Goal: Browse casually: Explore the website without a specific task or goal

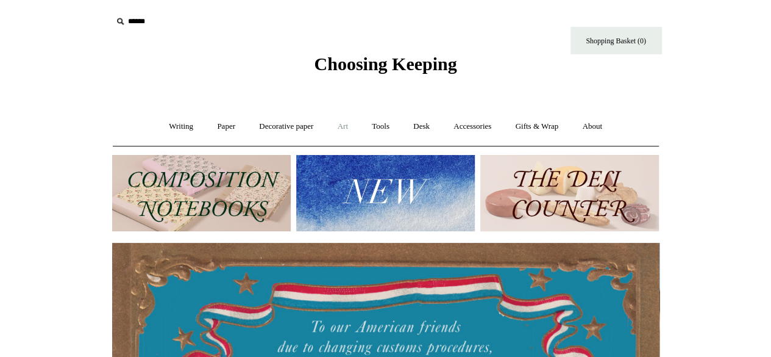
click at [338, 127] on link "Art +" at bounding box center [343, 126] width 32 height 32
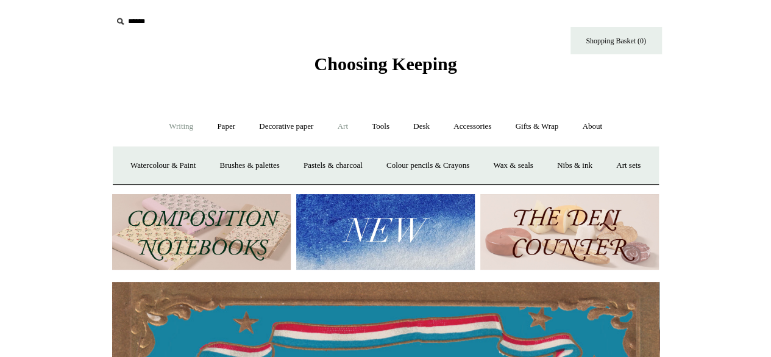
click at [179, 128] on link "Writing +" at bounding box center [181, 126] width 46 height 32
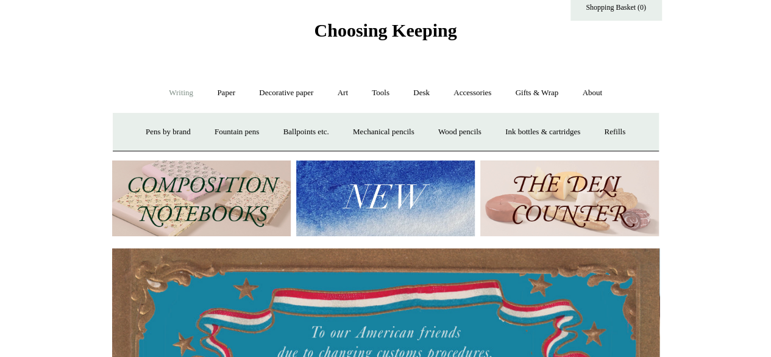
scroll to position [34, 0]
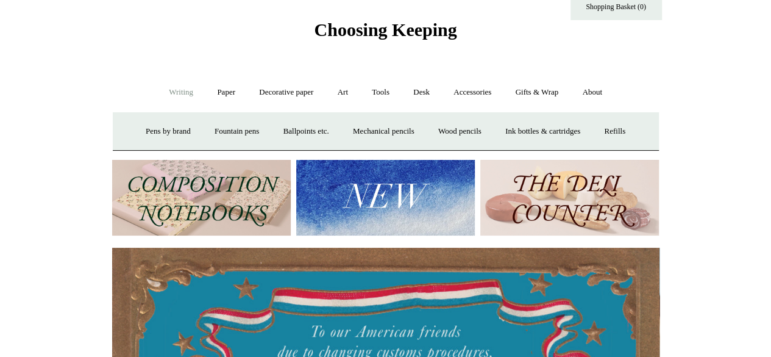
click at [338, 199] on img at bounding box center [385, 198] width 179 height 76
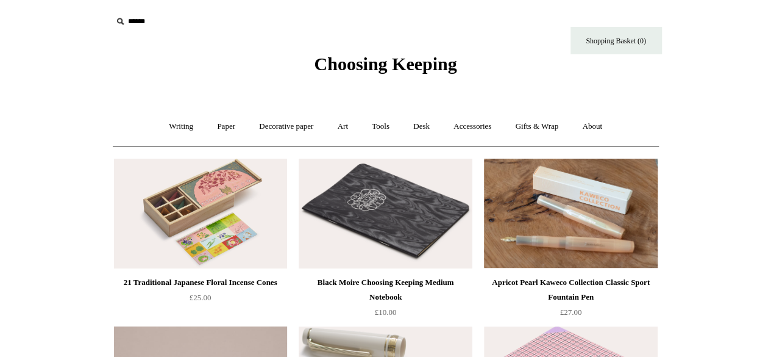
click at [326, 61] on span "Choosing Keeping" at bounding box center [385, 64] width 143 height 20
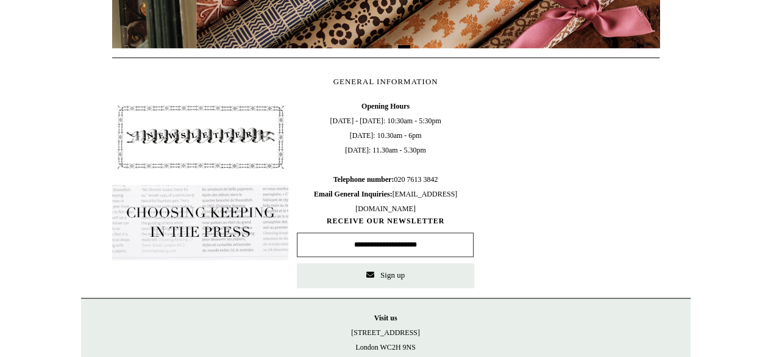
scroll to position [0, 1095]
